Goal: Find specific page/section: Find specific page/section

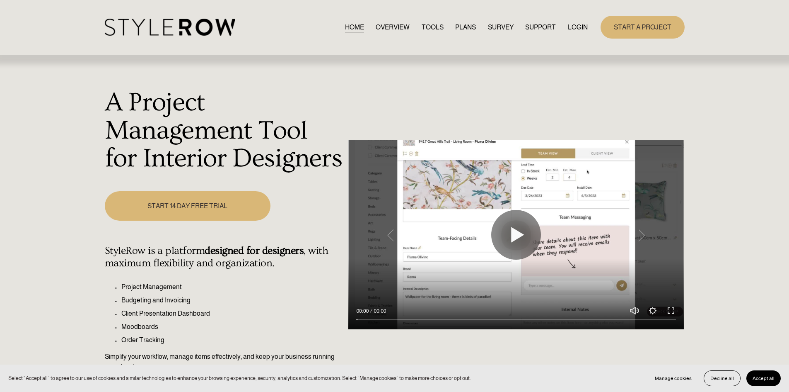
click at [578, 27] on link "LOGIN" at bounding box center [578, 27] width 20 height 11
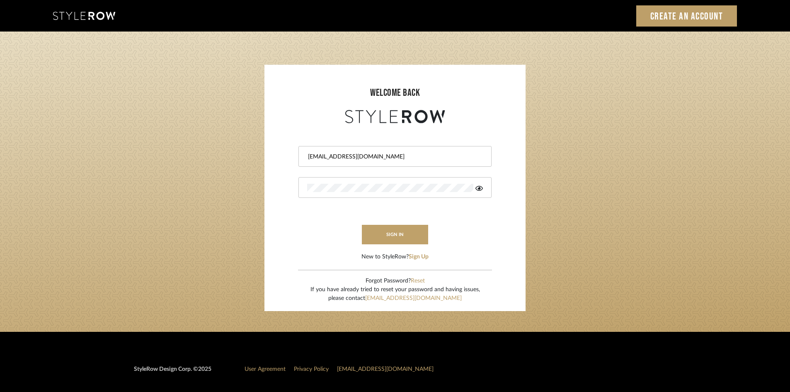
click at [394, 233] on button "sign in" at bounding box center [395, 234] width 66 height 19
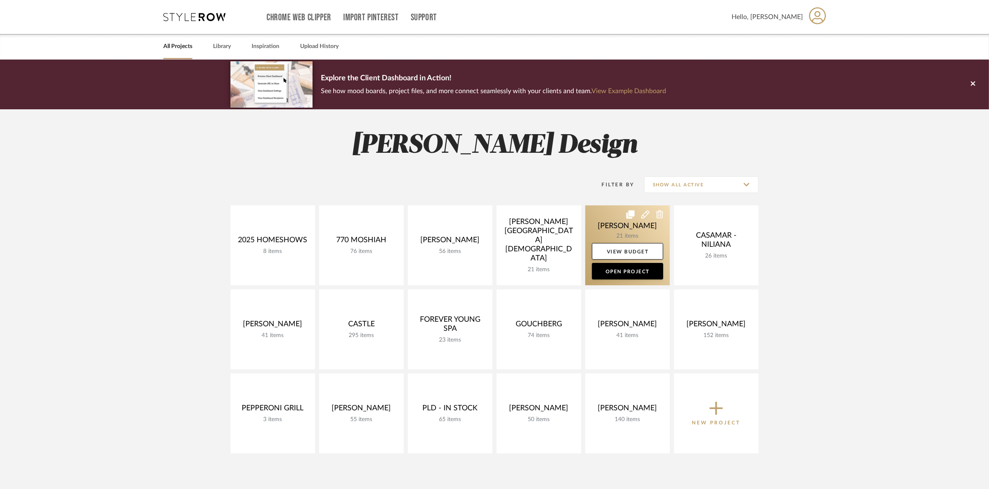
click at [614, 225] on link at bounding box center [627, 246] width 85 height 80
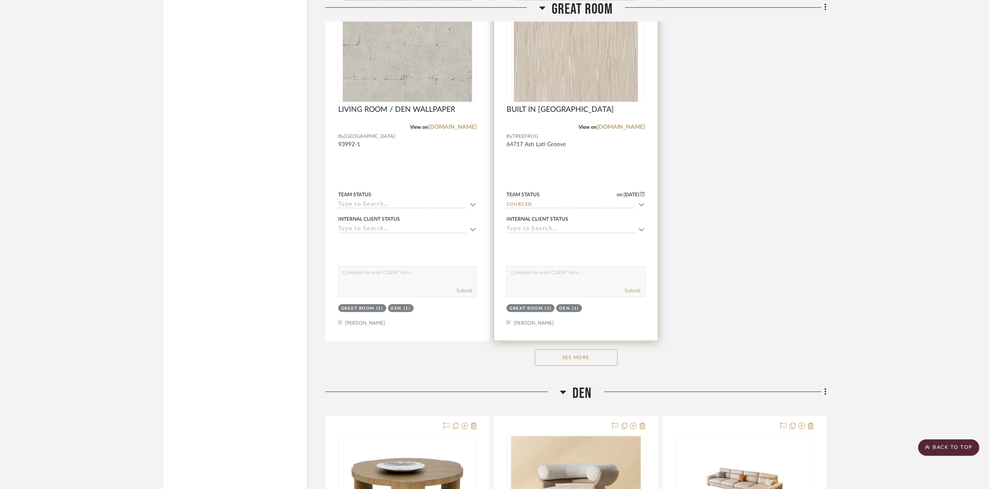
scroll to position [1399, 0]
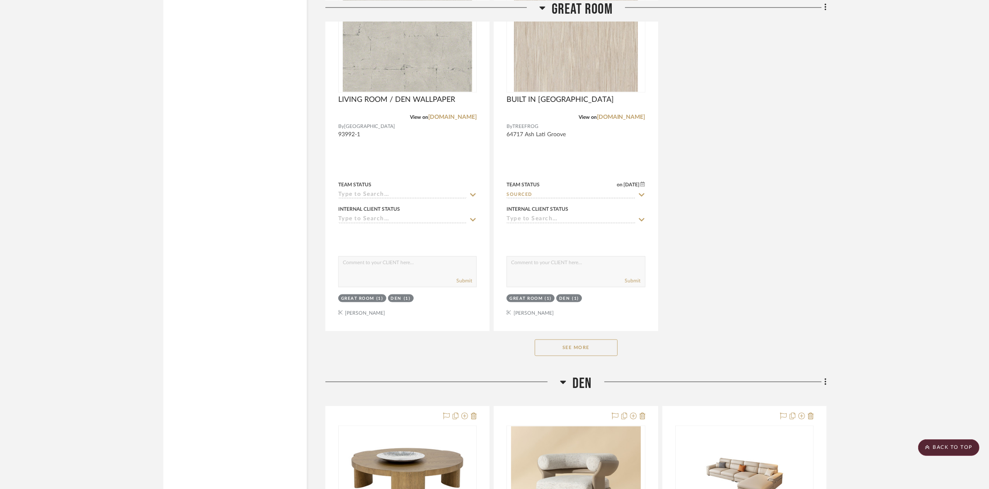
click at [580, 349] on button "See More" at bounding box center [576, 348] width 83 height 17
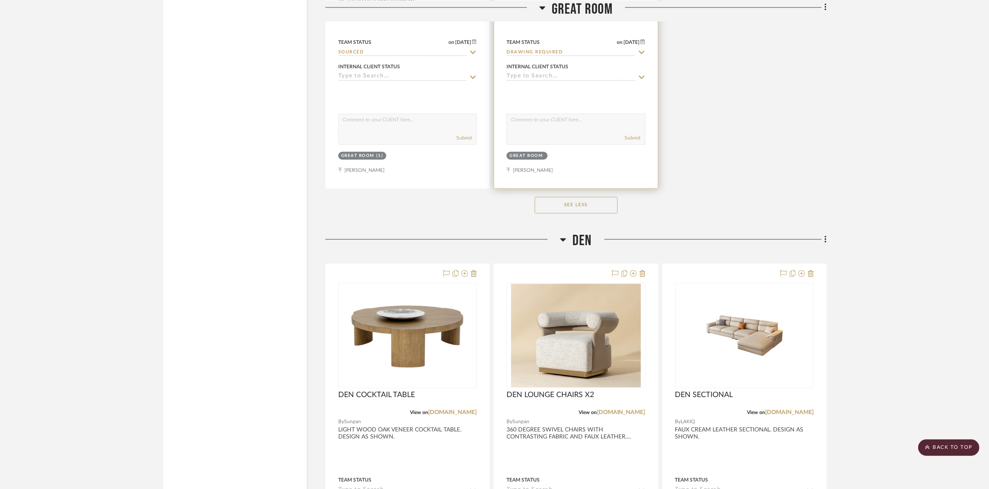
scroll to position [1917, 0]
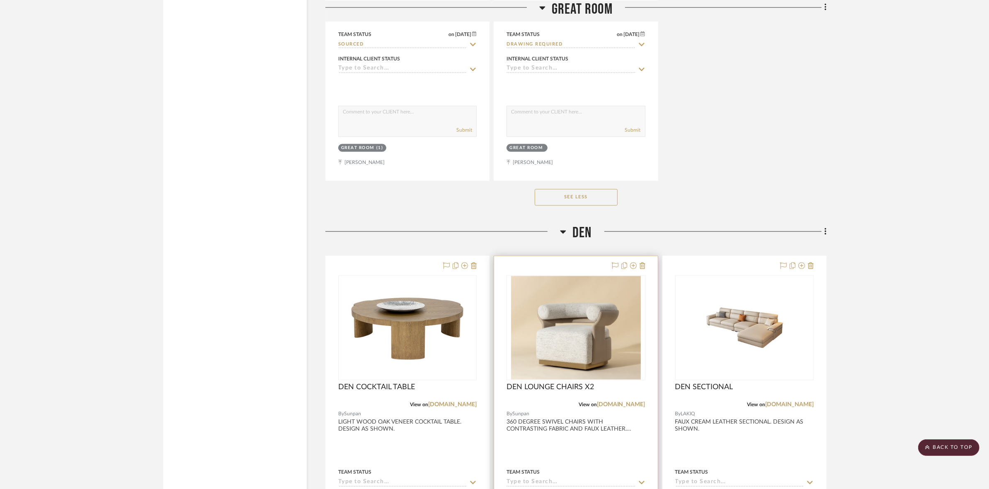
click at [584, 339] on img "0" at bounding box center [576, 328] width 130 height 104
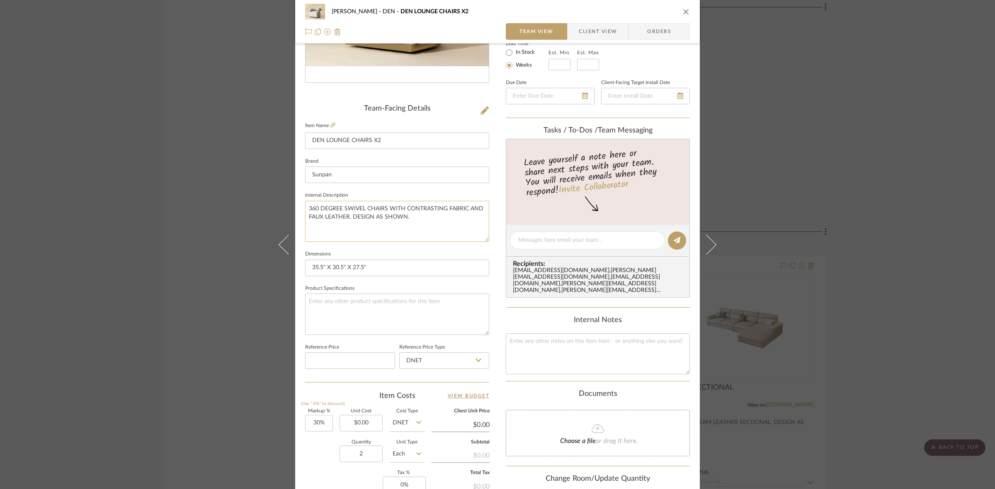
scroll to position [0, 0]
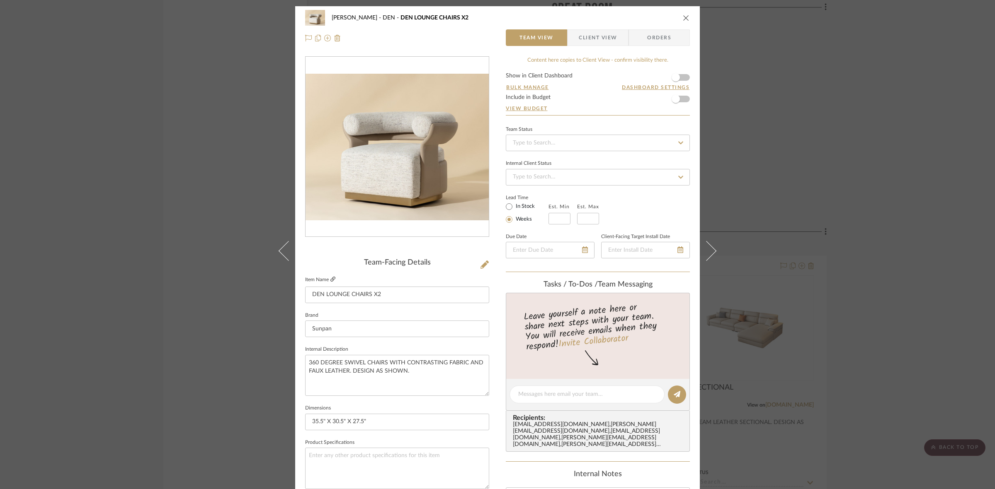
click at [330, 278] on icon at bounding box center [332, 279] width 5 height 5
click at [152, 192] on div "CASAMAR - MARIO DEN DEN LOUNGE CHAIRS X2 Team View Client View Orders Team-Faci…" at bounding box center [497, 244] width 995 height 489
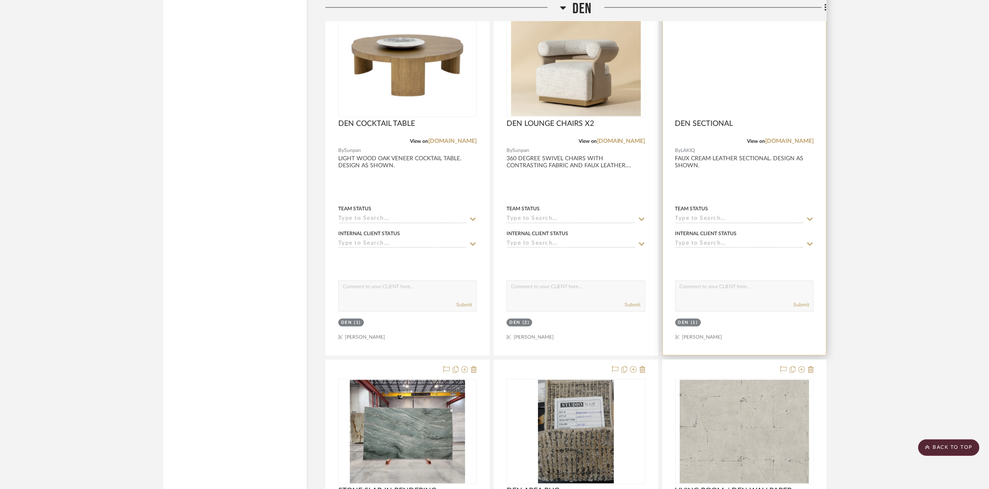
scroll to position [2020, 0]
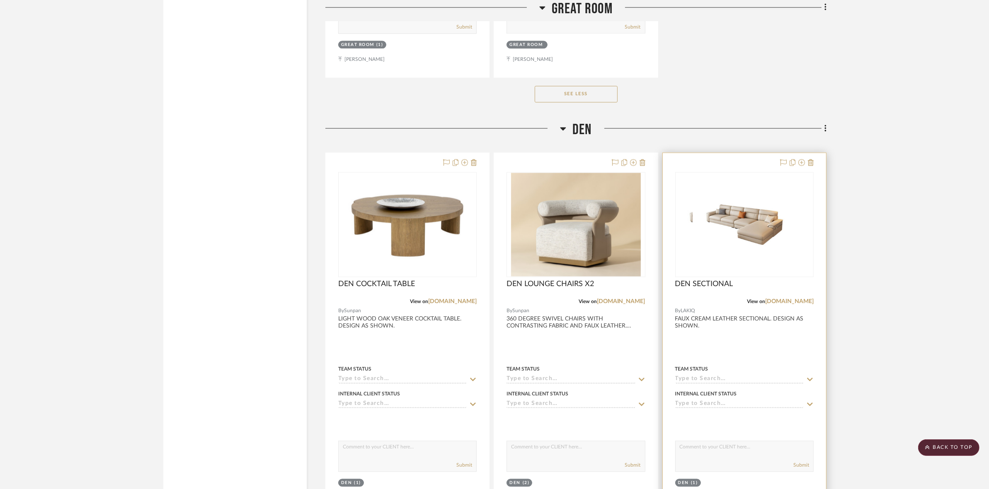
click at [762, 228] on div at bounding box center [744, 224] width 138 height 105
click at [755, 237] on img "0" at bounding box center [745, 225] width 104 height 104
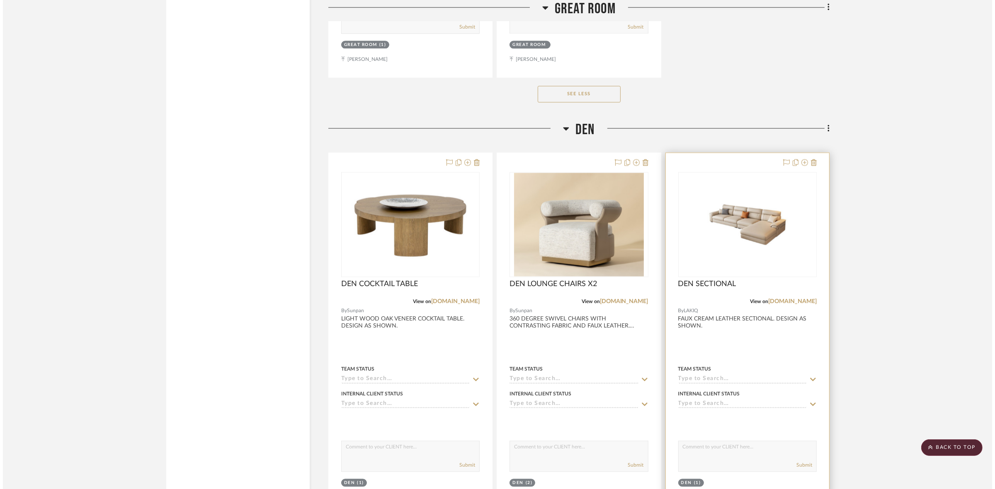
scroll to position [0, 0]
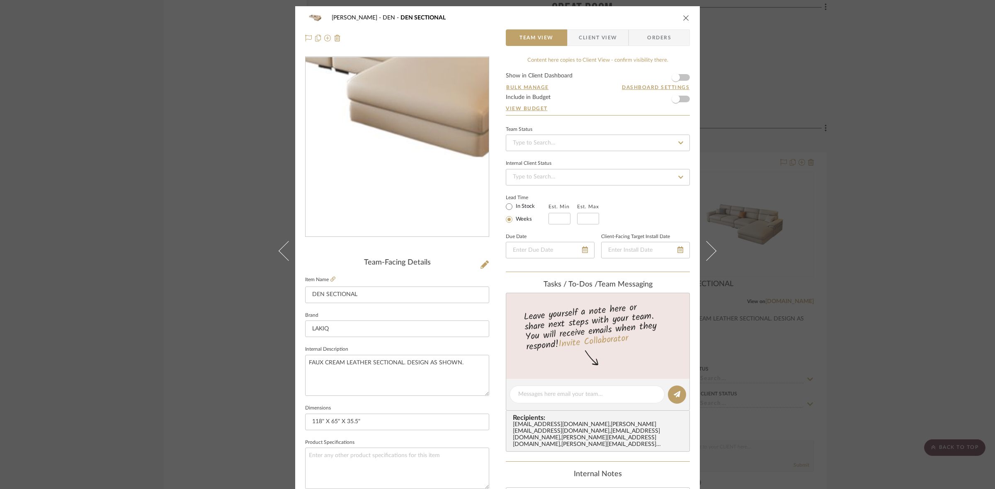
click at [398, 179] on img "0" at bounding box center [397, 147] width 180 height 180
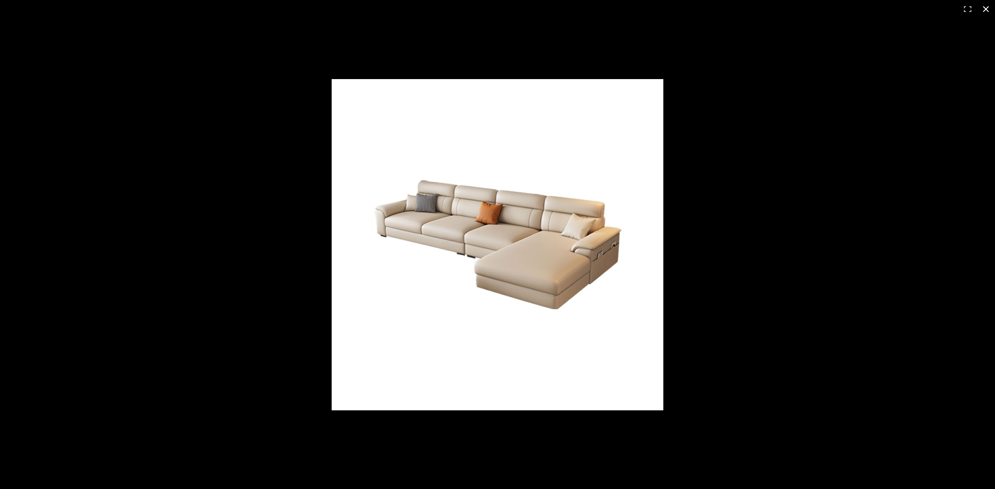
click at [731, 235] on div at bounding box center [696, 258] width 728 height 358
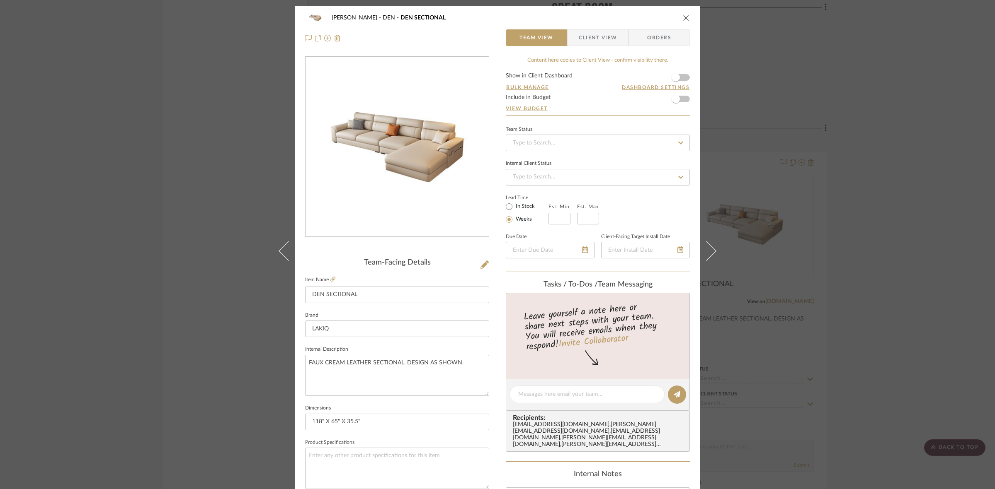
click at [333, 279] on fieldset "Item Name DEN SECTIONAL" at bounding box center [397, 288] width 184 height 29
click at [330, 278] on icon at bounding box center [332, 279] width 5 height 5
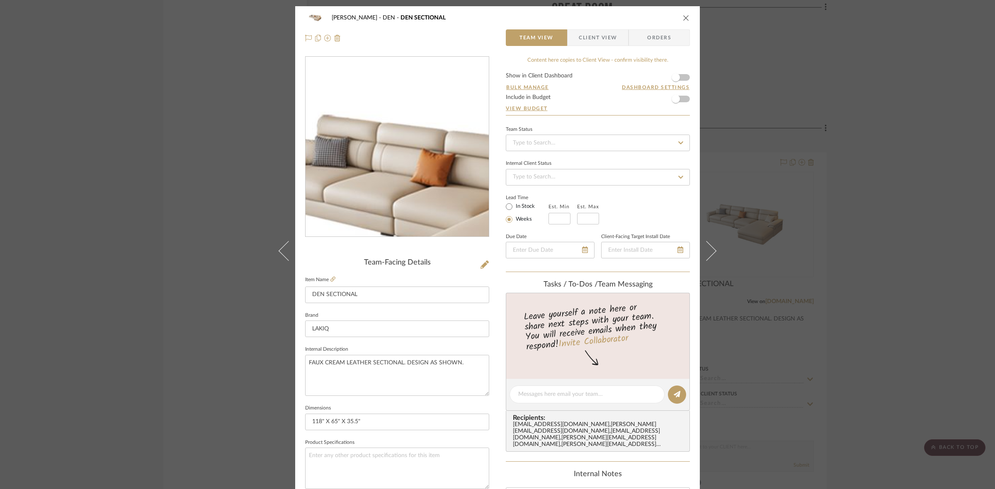
click at [378, 123] on img "0" at bounding box center [397, 147] width 180 height 180
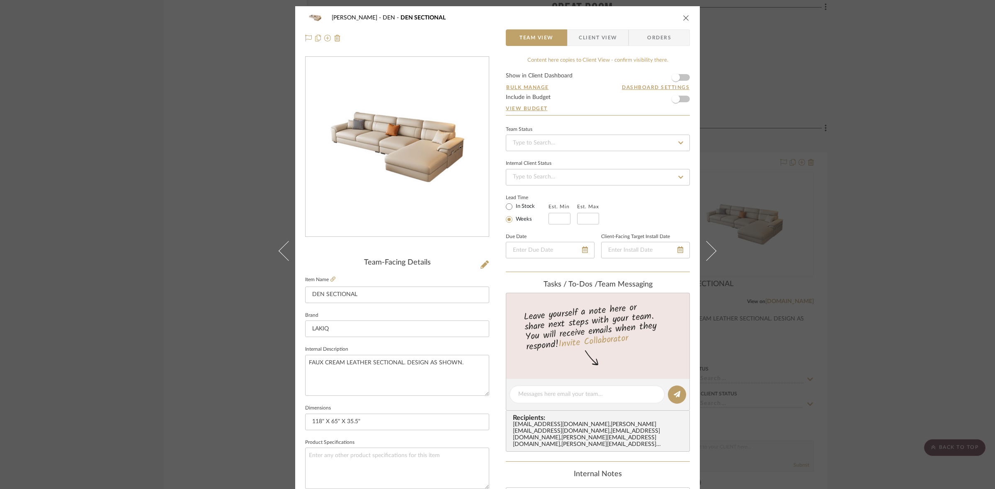
drag, startPoint x: 398, startPoint y: 9, endPoint x: 421, endPoint y: 129, distance: 122.3
click at [421, 129] on img "0" at bounding box center [397, 147] width 180 height 180
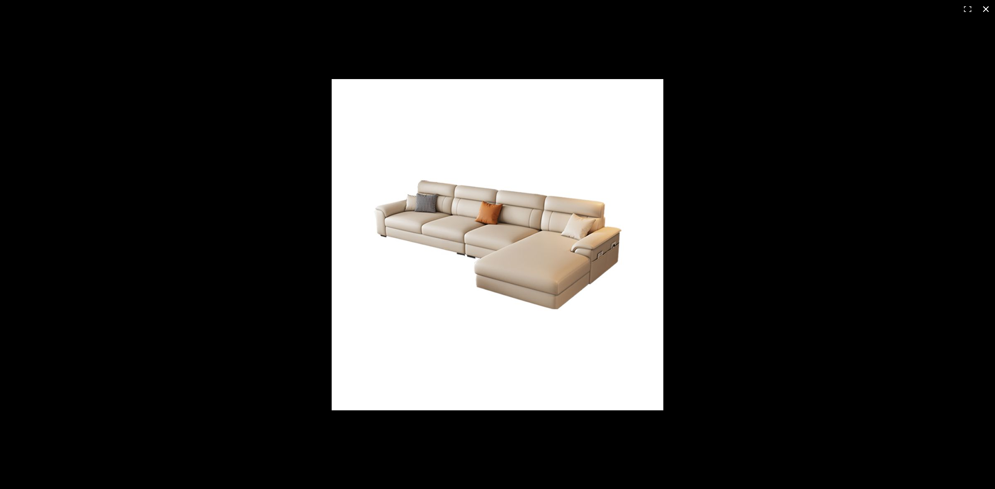
click at [291, 98] on div at bounding box center [497, 244] width 995 height 489
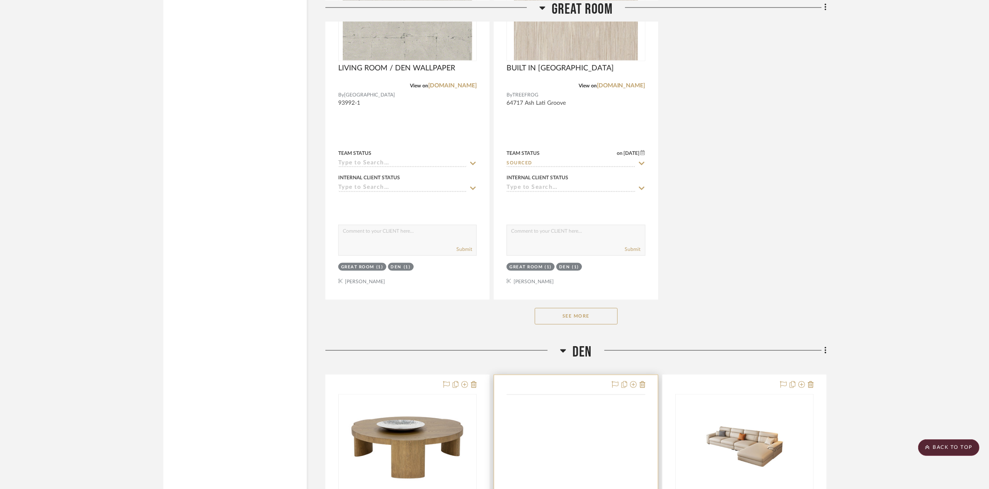
scroll to position [1451, 0]
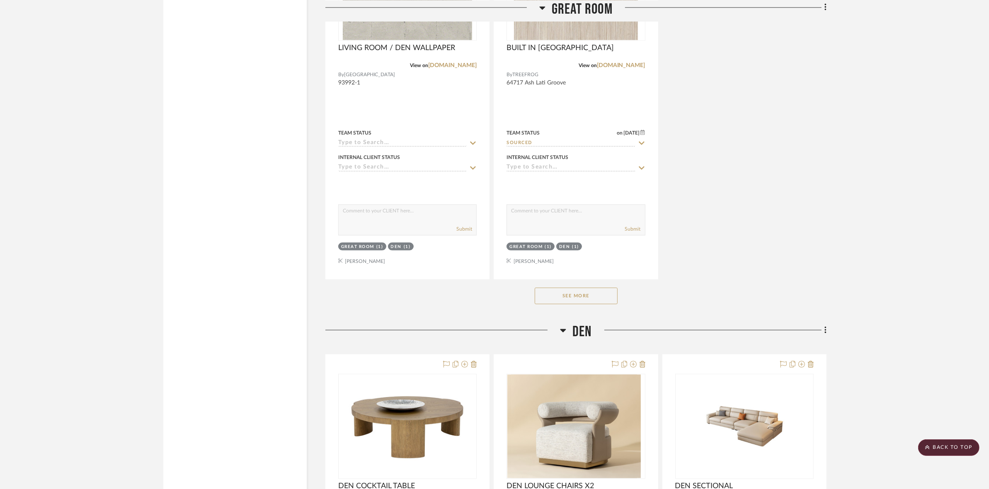
click at [567, 295] on button "See More" at bounding box center [576, 296] width 83 height 17
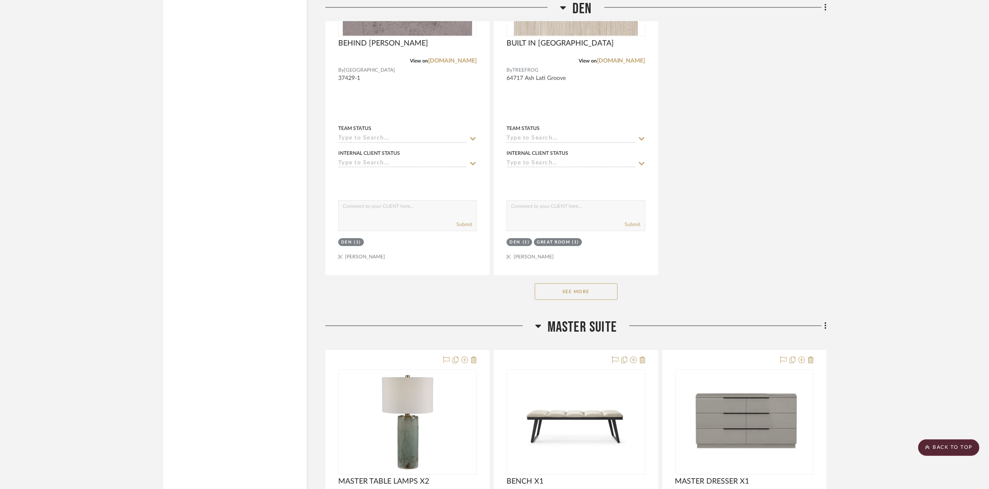
scroll to position [3005, 0]
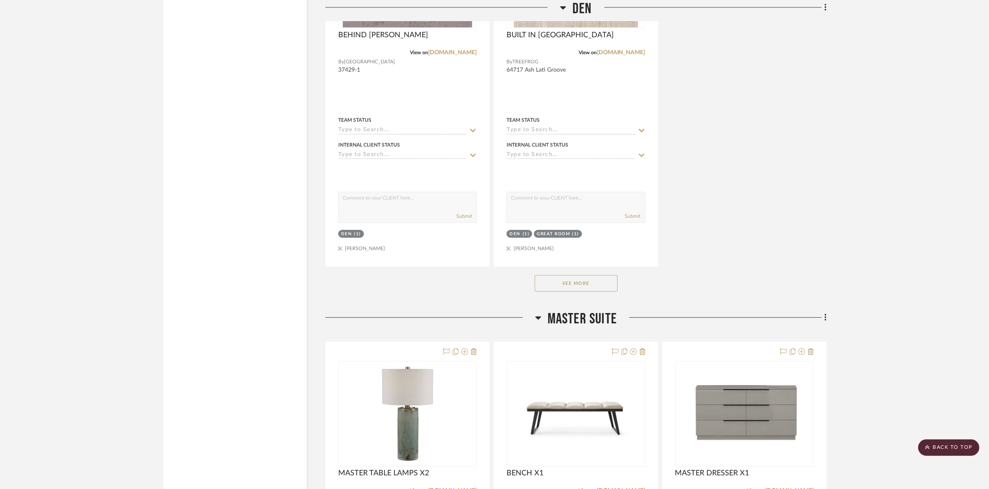
click at [602, 289] on button "See More" at bounding box center [576, 283] width 83 height 17
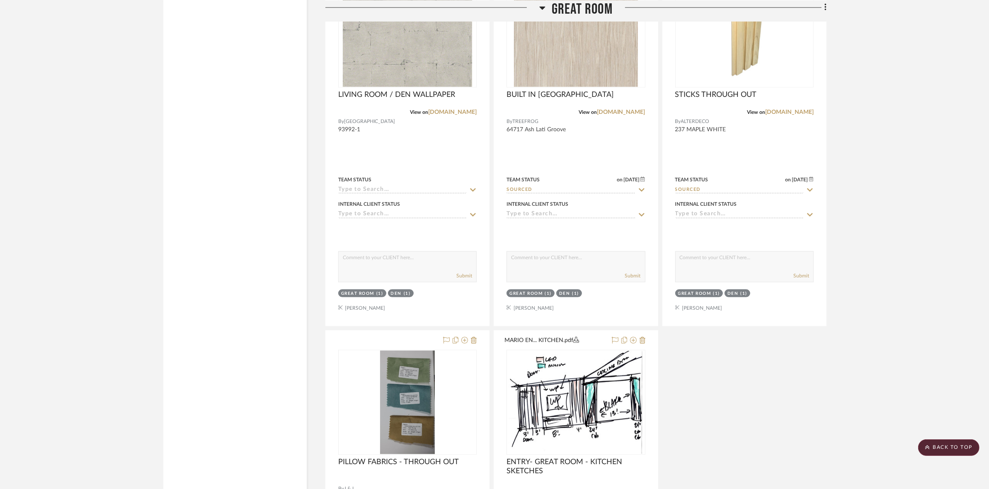
scroll to position [1399, 0]
